Goal: Task Accomplishment & Management: Complete application form

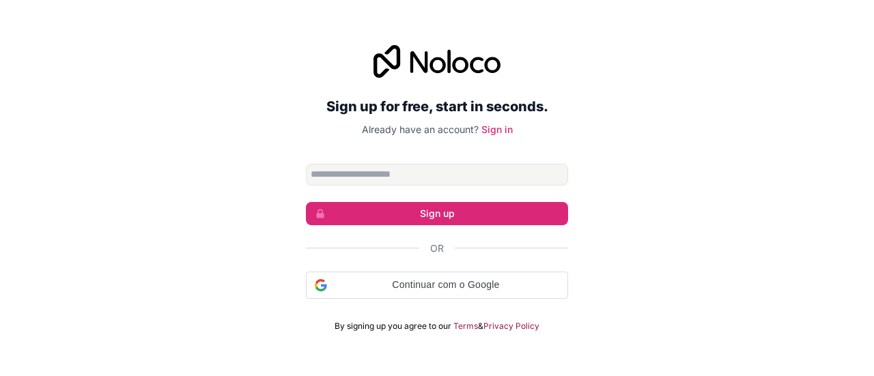
click at [426, 174] on input "Email address" at bounding box center [437, 175] width 262 height 22
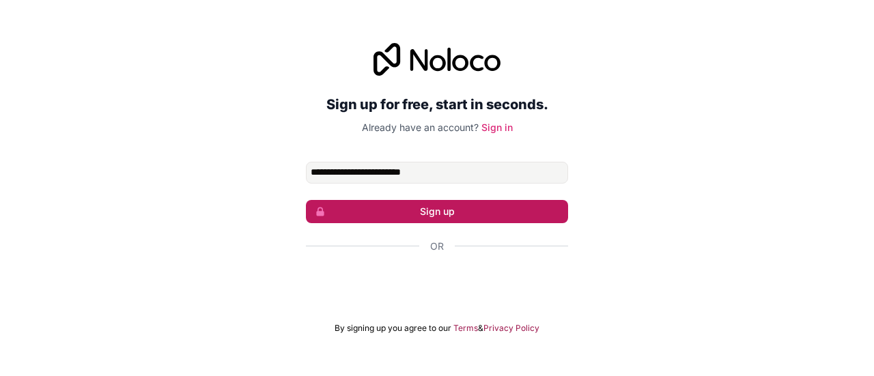
type input "**********"
click at [430, 205] on button "Sign up" at bounding box center [437, 211] width 262 height 23
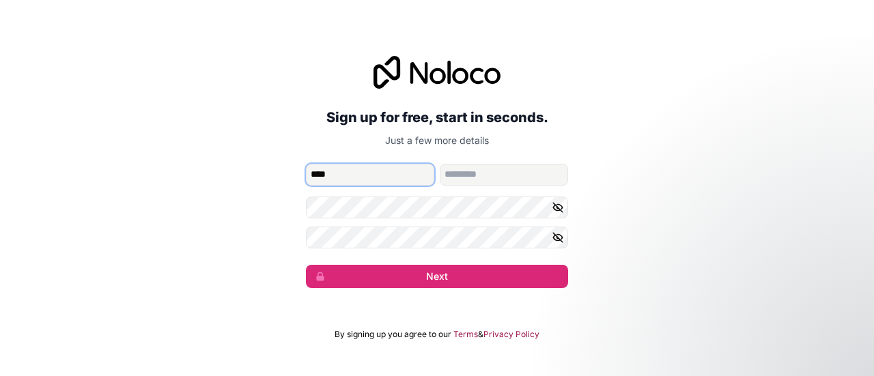
type input "****"
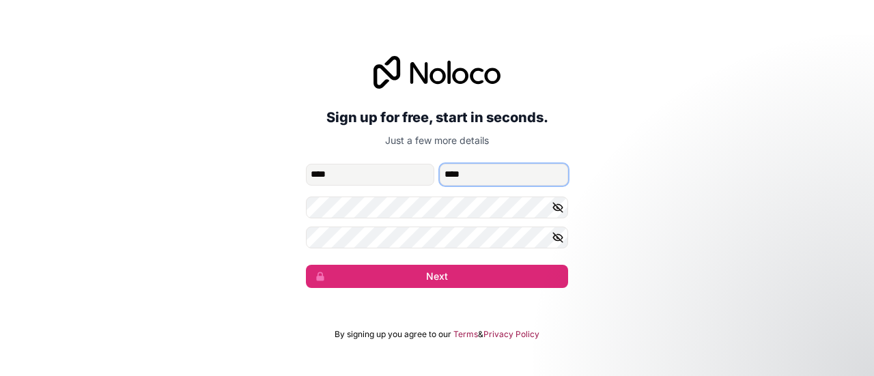
type input "****"
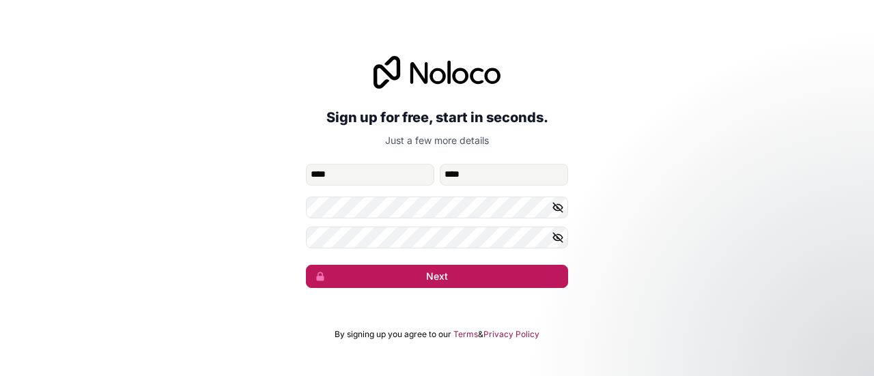
click at [469, 273] on button "Next" at bounding box center [437, 276] width 262 height 23
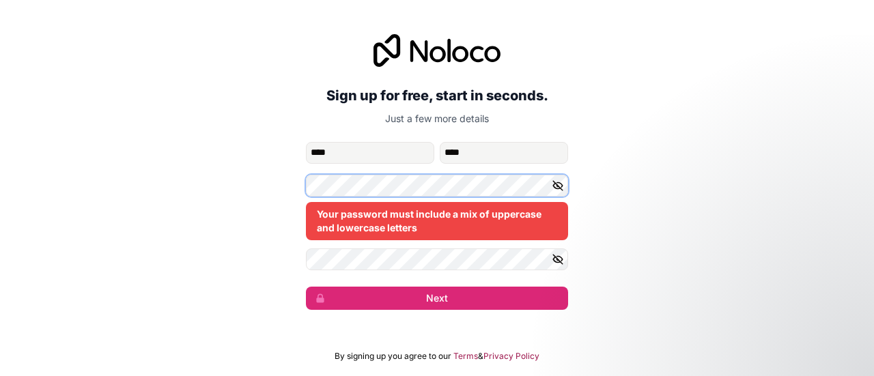
click at [277, 182] on div "**********" at bounding box center [437, 172] width 874 height 314
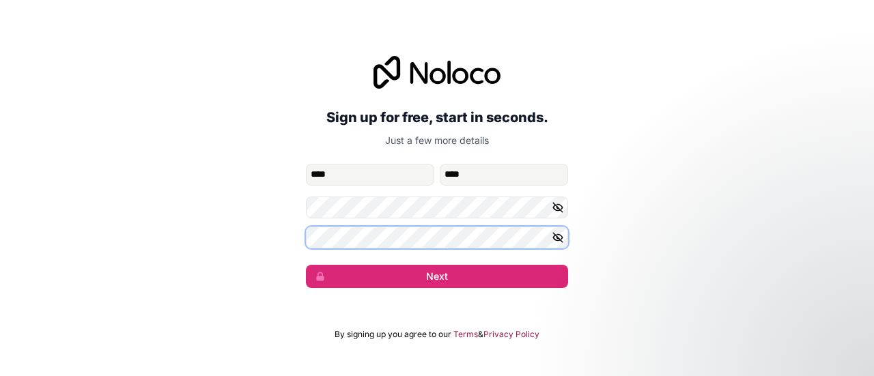
click at [306, 265] on button "Next" at bounding box center [437, 276] width 262 height 23
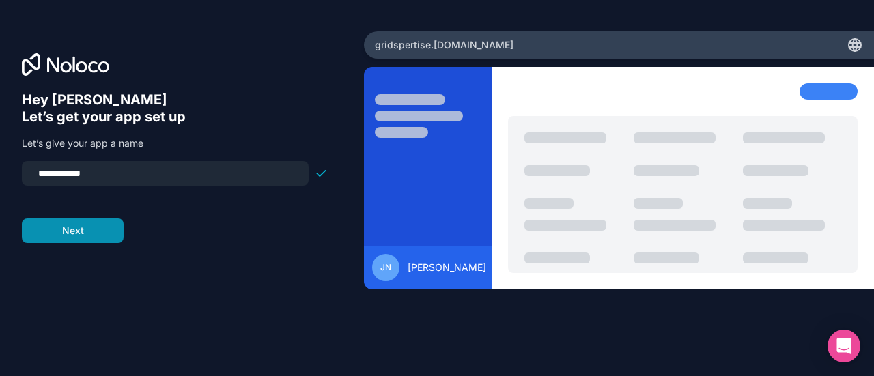
click at [92, 226] on button "Next" at bounding box center [73, 231] width 102 height 25
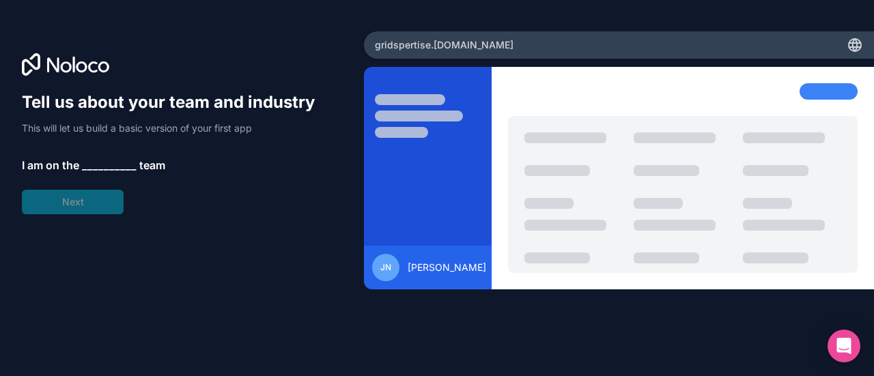
click at [111, 163] on span "__________" at bounding box center [109, 165] width 55 height 16
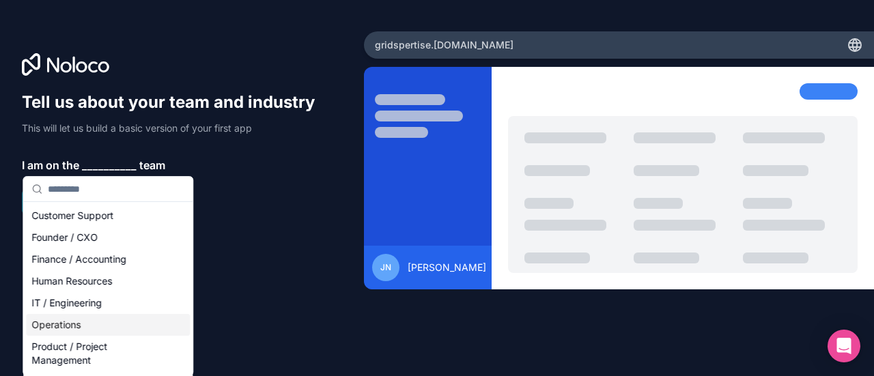
click at [70, 329] on div "Operations" at bounding box center [108, 325] width 164 height 22
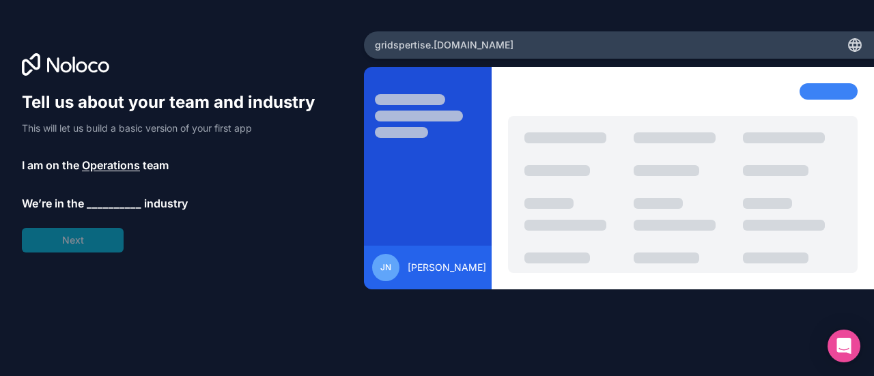
click at [113, 204] on span "__________" at bounding box center [114, 203] width 55 height 16
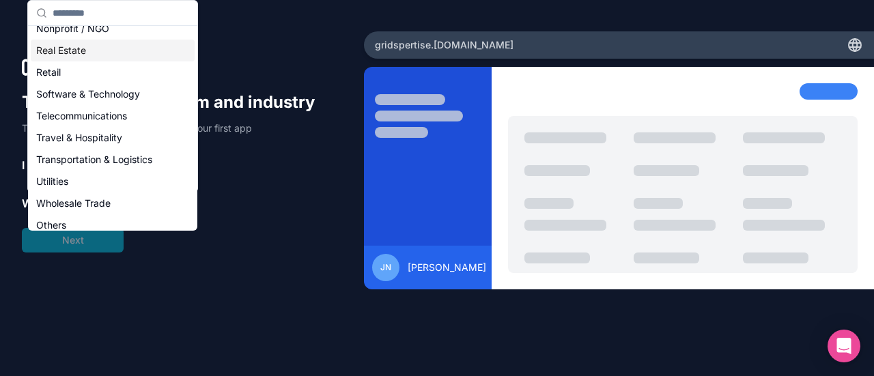
scroll to position [281, 0]
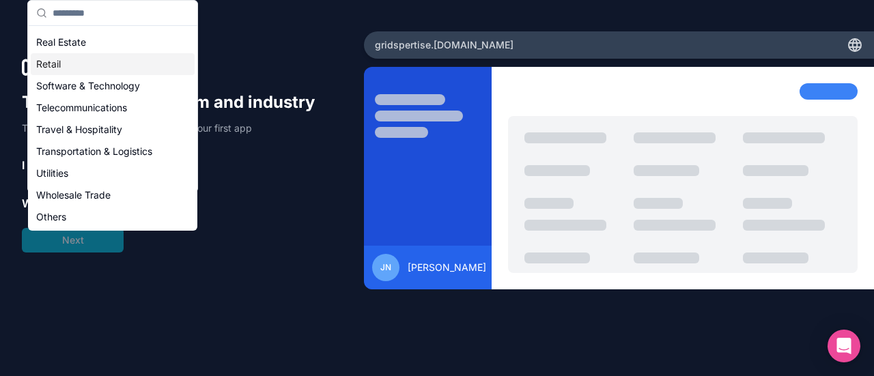
click at [75, 67] on div "Retail" at bounding box center [113, 64] width 164 height 22
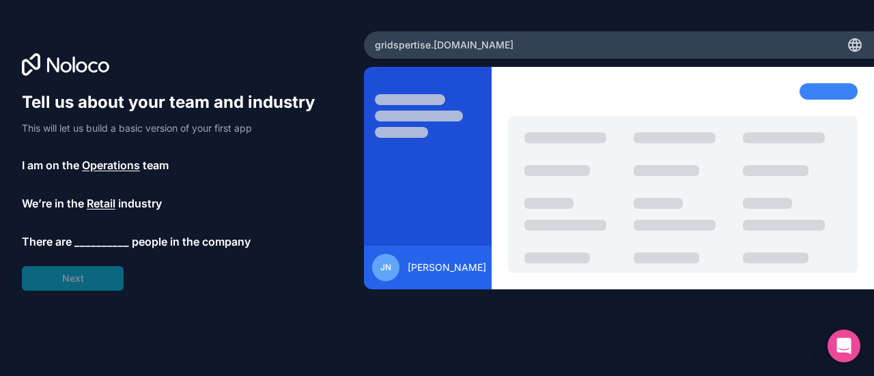
click at [123, 234] on span "__________" at bounding box center [101, 242] width 55 height 16
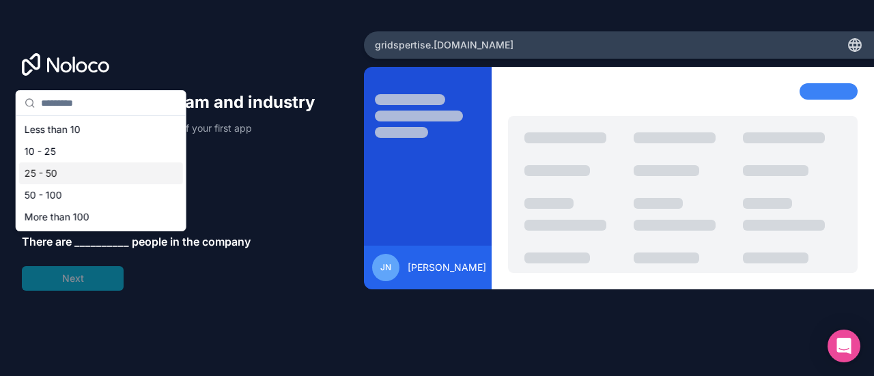
click at [83, 167] on div "25 - 50" at bounding box center [101, 174] width 164 height 22
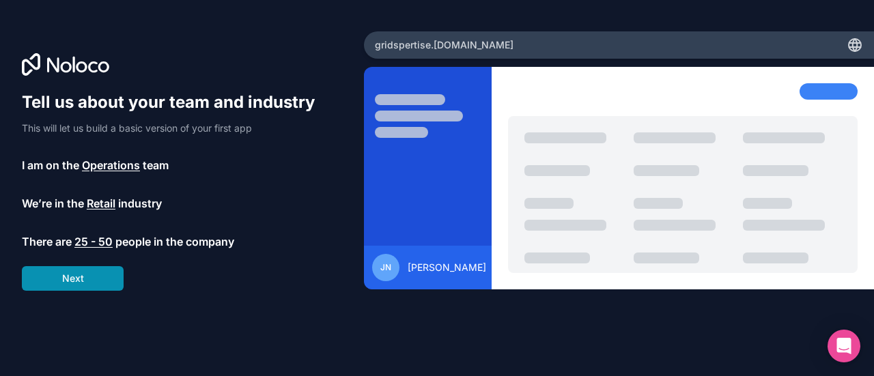
click at [82, 276] on button "Next" at bounding box center [73, 278] width 102 height 25
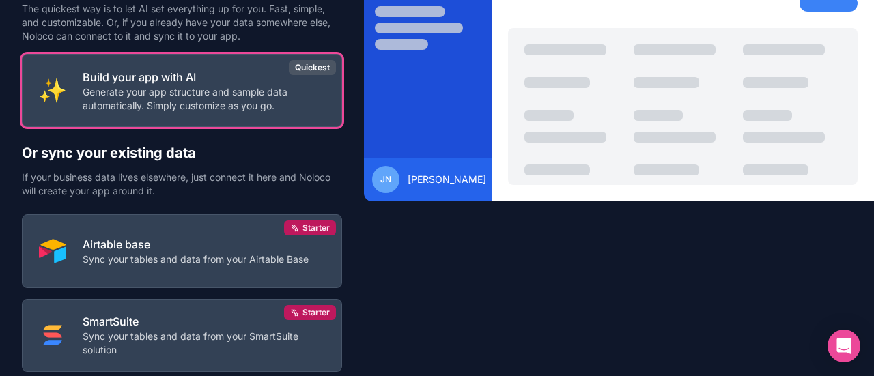
scroll to position [38, 0]
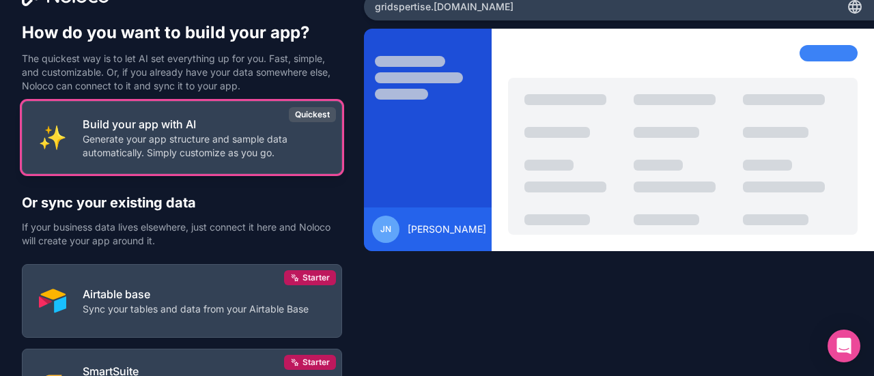
click at [156, 123] on p "Build your app with AI" at bounding box center [204, 124] width 242 height 16
click at [180, 144] on p "Generate your app structure and sample data automatically. Simply customize as …" at bounding box center [204, 145] width 242 height 27
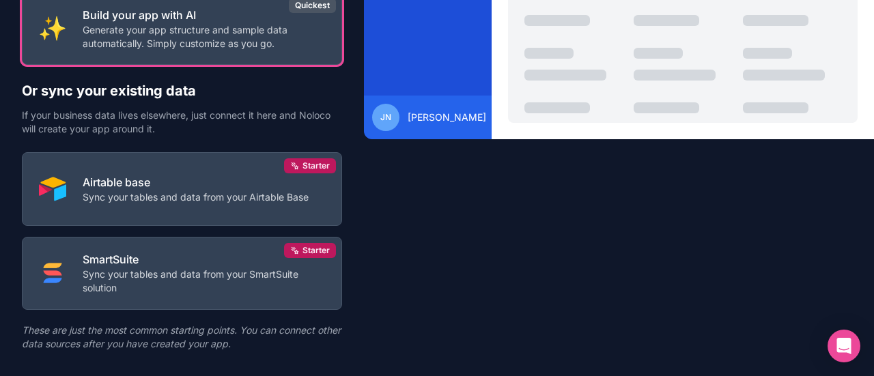
scroll to position [175, 0]
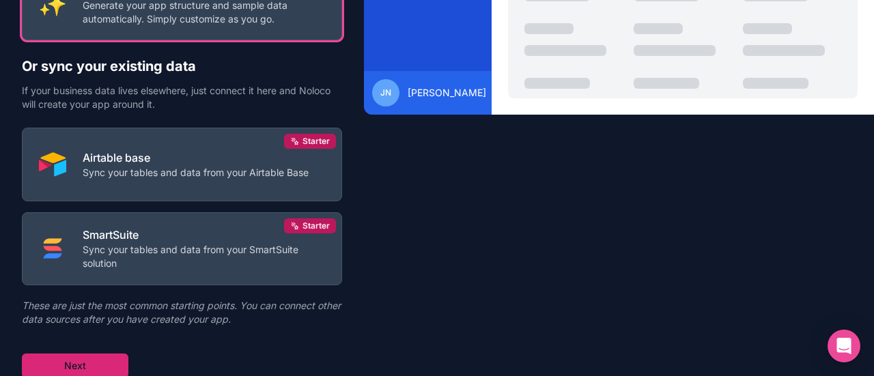
click at [86, 367] on button "Next" at bounding box center [75, 366] width 107 height 25
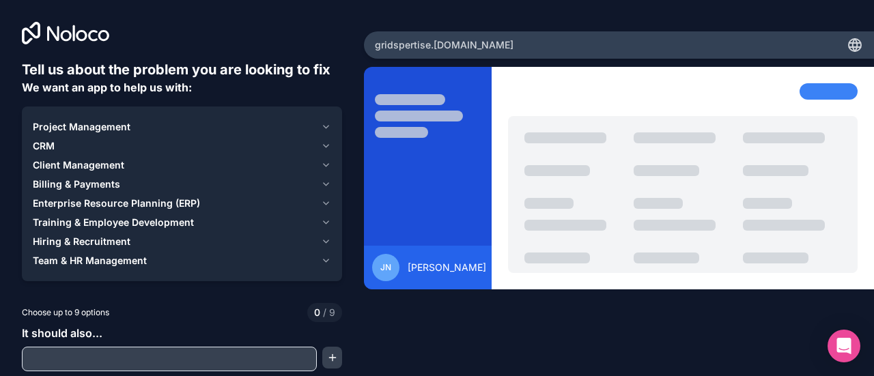
click at [111, 127] on span "Project Management" at bounding box center [82, 127] width 98 height 14
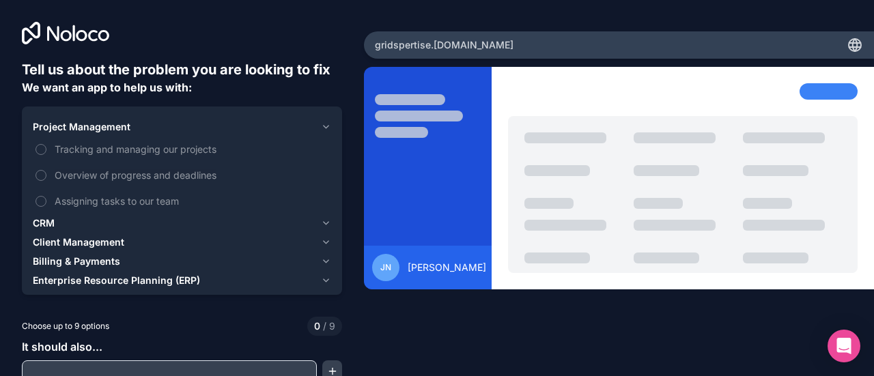
click at [116, 235] on button "Client Management" at bounding box center [182, 242] width 298 height 19
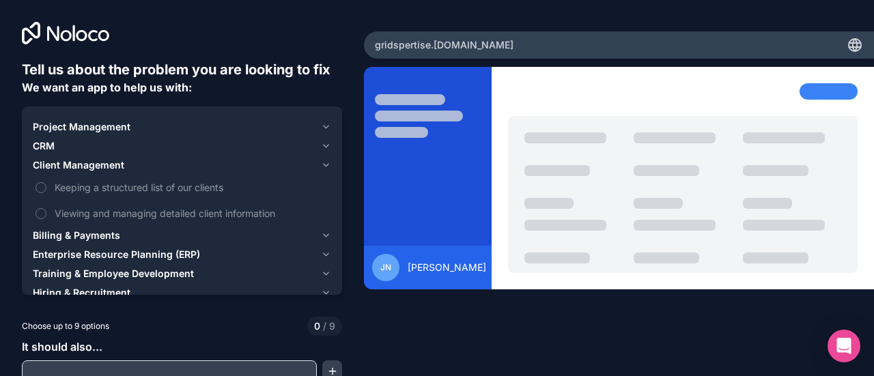
click at [305, 165] on div "Client Management" at bounding box center [174, 165] width 283 height 14
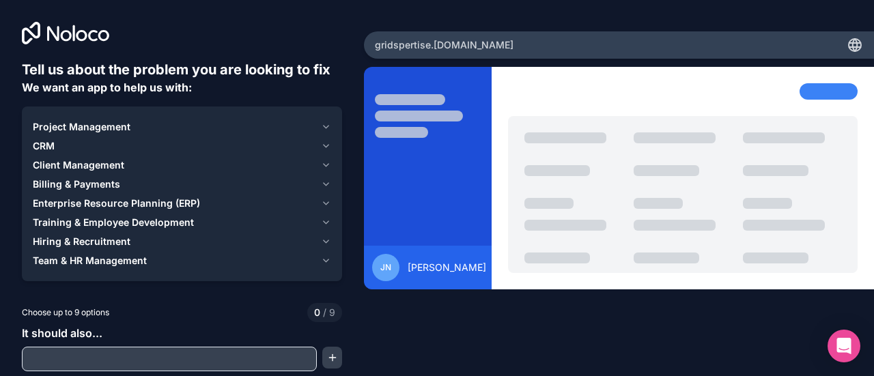
scroll to position [27, 0]
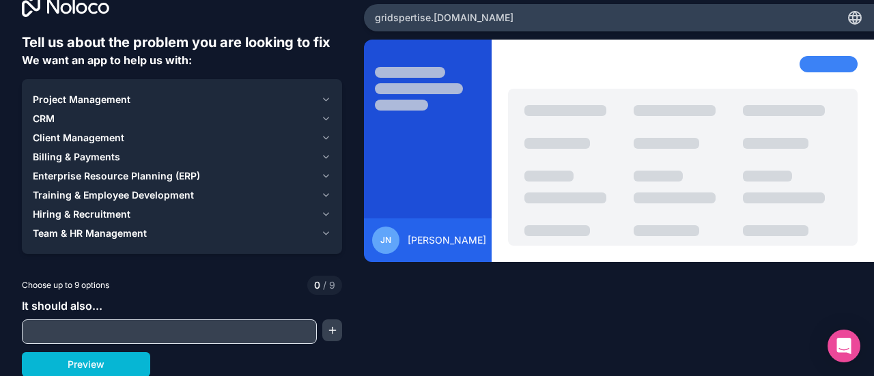
click at [81, 125] on div "CRM" at bounding box center [174, 119] width 283 height 14
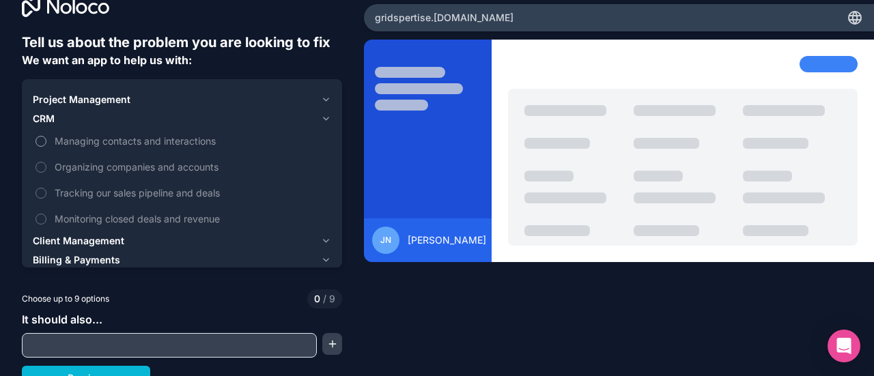
click at [38, 139] on button "Managing contacts and interactions" at bounding box center [41, 141] width 11 height 11
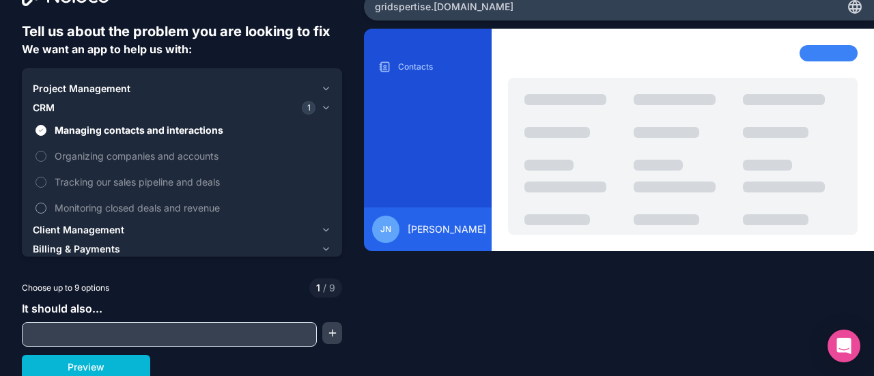
scroll to position [41, 0]
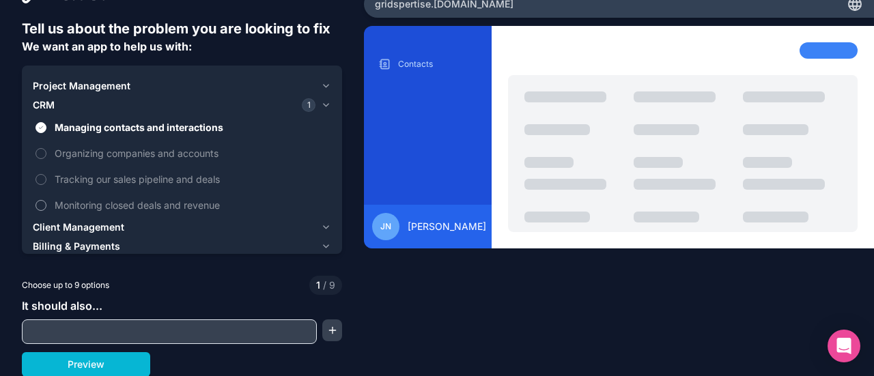
click at [43, 201] on button "Monitoring closed deals and revenue" at bounding box center [41, 205] width 11 height 11
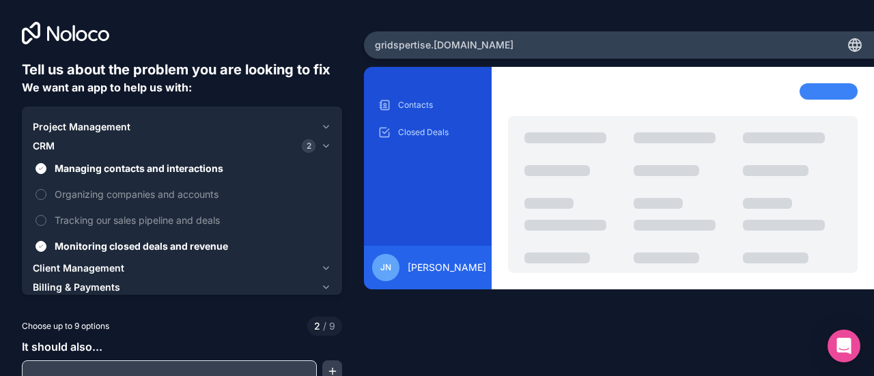
click at [150, 127] on div "Project Management" at bounding box center [174, 127] width 283 height 14
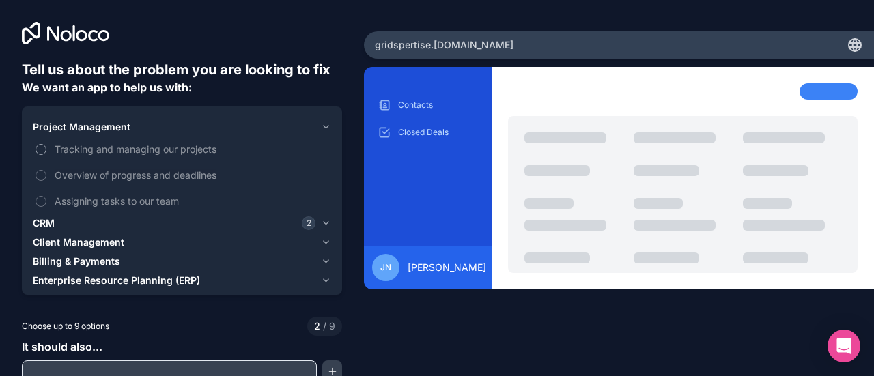
click at [34, 143] on label "Tracking and managing our projects" at bounding box center [182, 149] width 298 height 25
click at [36, 144] on button "Tracking and managing our projects" at bounding box center [41, 149] width 11 height 11
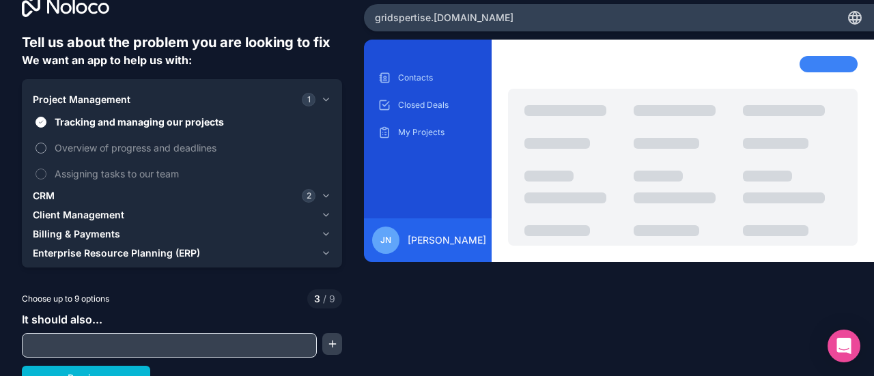
scroll to position [41, 0]
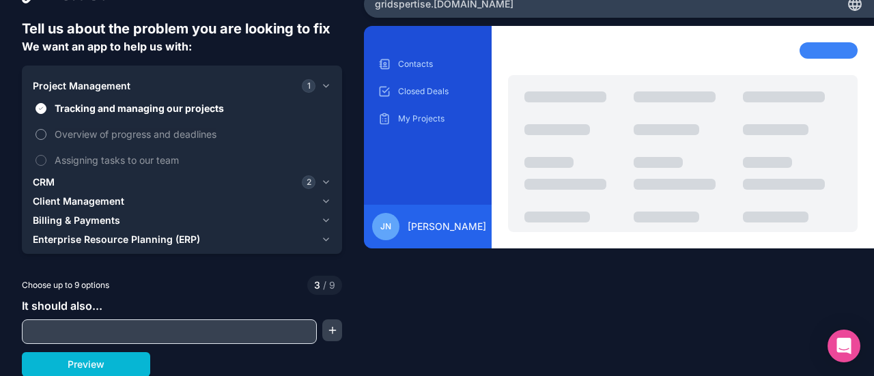
click at [48, 132] on label "Overview of progress and deadlines" at bounding box center [182, 134] width 298 height 25
click at [46, 132] on button "Overview of progress and deadlines" at bounding box center [41, 134] width 11 height 11
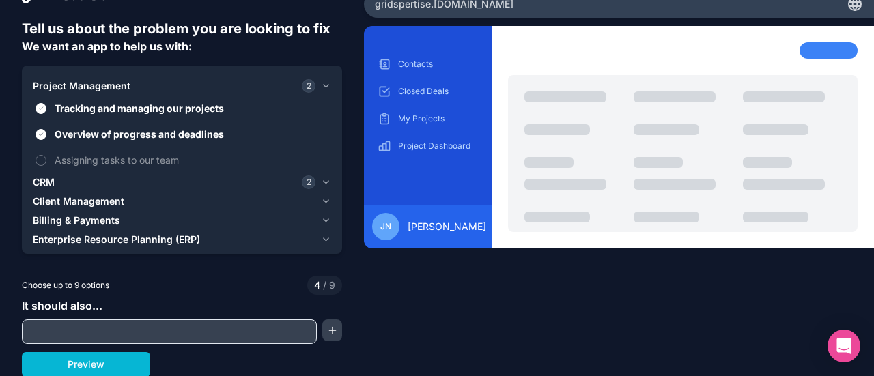
click at [92, 195] on span "Client Management" at bounding box center [79, 202] width 92 height 14
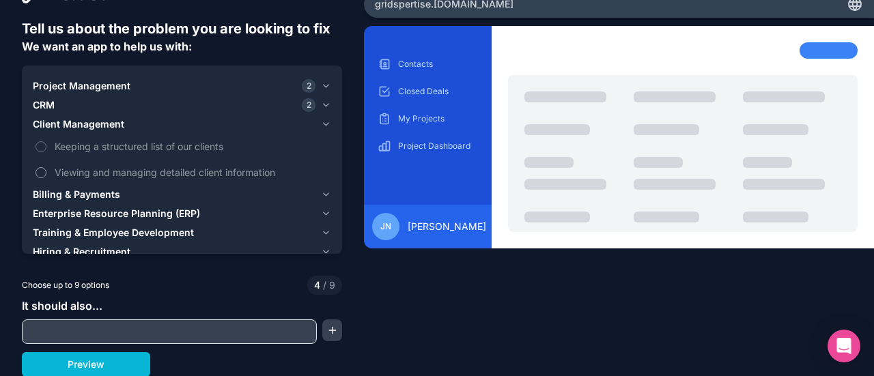
click at [176, 164] on label "Viewing and managing detailed client information" at bounding box center [182, 172] width 298 height 25
click at [46, 167] on button "Viewing and managing detailed client information" at bounding box center [41, 172] width 11 height 11
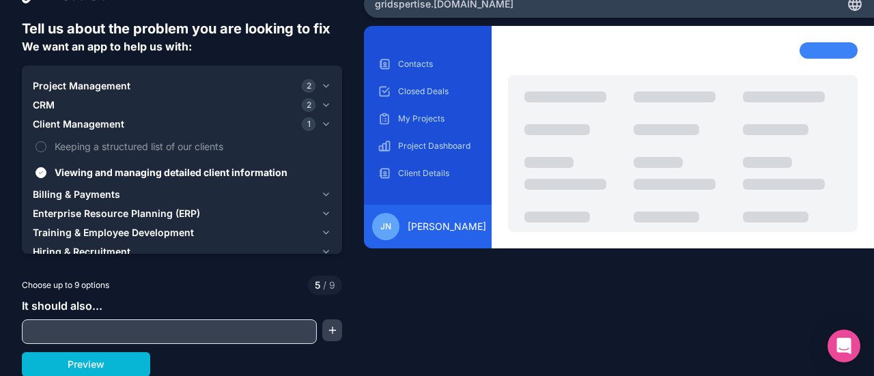
click at [142, 188] on div "Billing & Payments" at bounding box center [174, 195] width 283 height 14
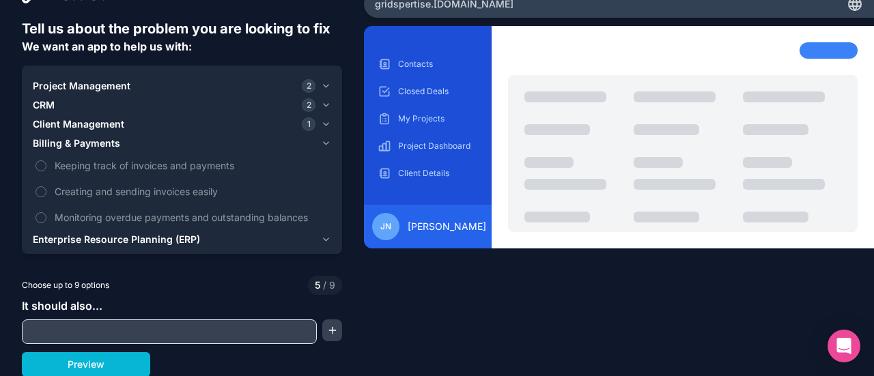
click at [321, 142] on icon "button" at bounding box center [326, 143] width 10 height 11
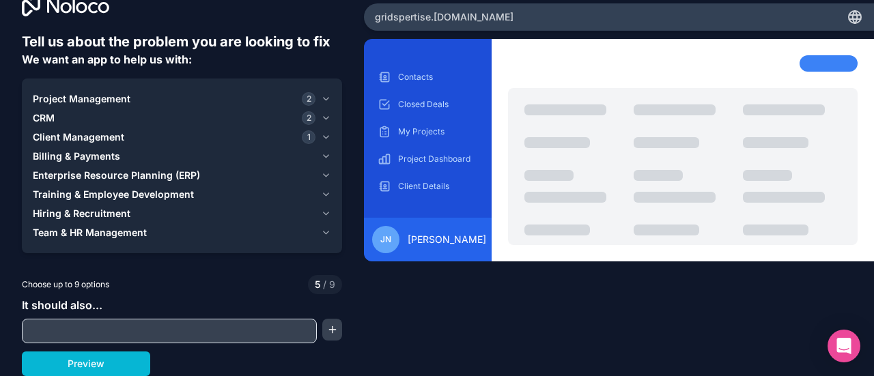
scroll to position [27, 0]
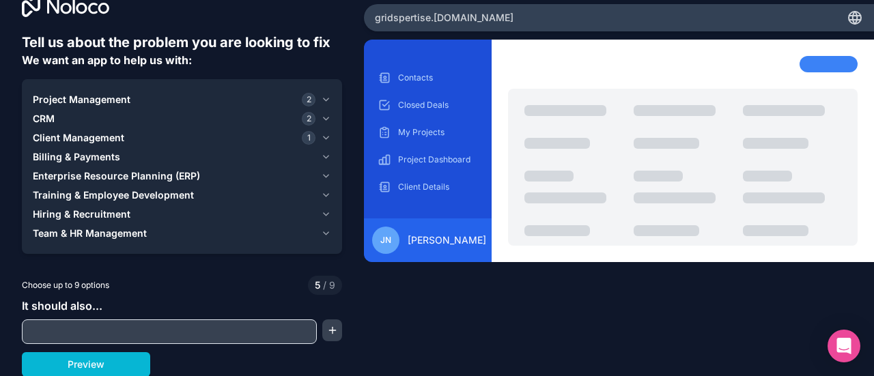
click at [150, 227] on div "Team & HR Management" at bounding box center [174, 234] width 283 height 14
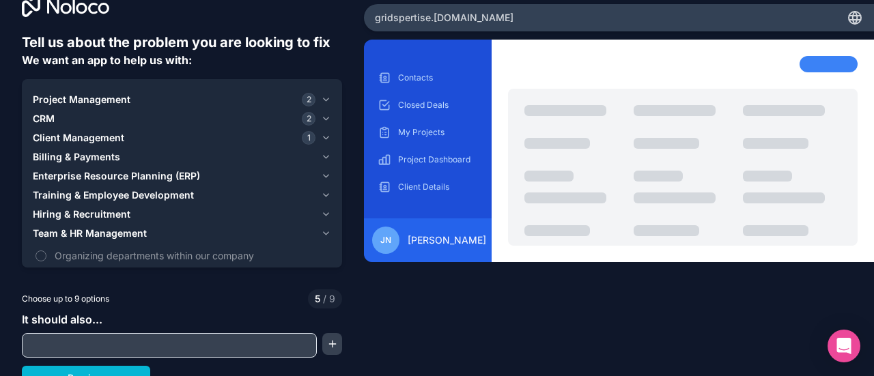
scroll to position [41, 0]
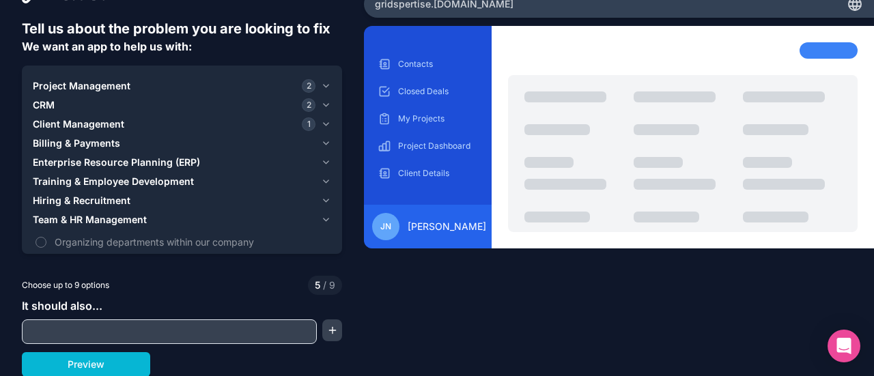
click at [321, 215] on icon "button" at bounding box center [326, 219] width 10 height 11
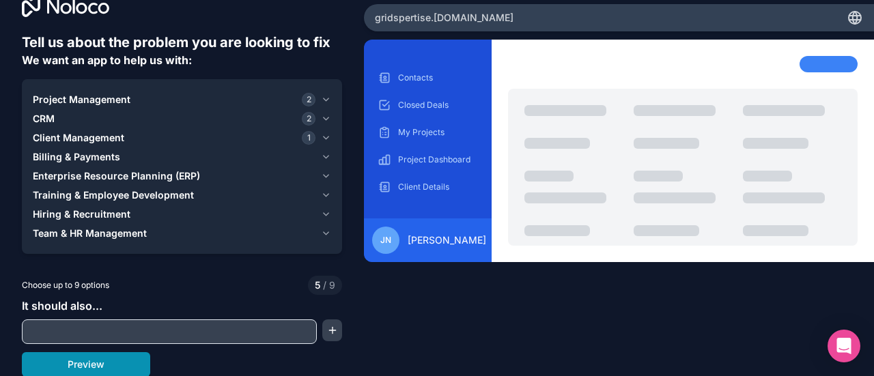
click at [99, 361] on button "Preview" at bounding box center [86, 364] width 128 height 25
